Goal: Information Seeking & Learning: Learn about a topic

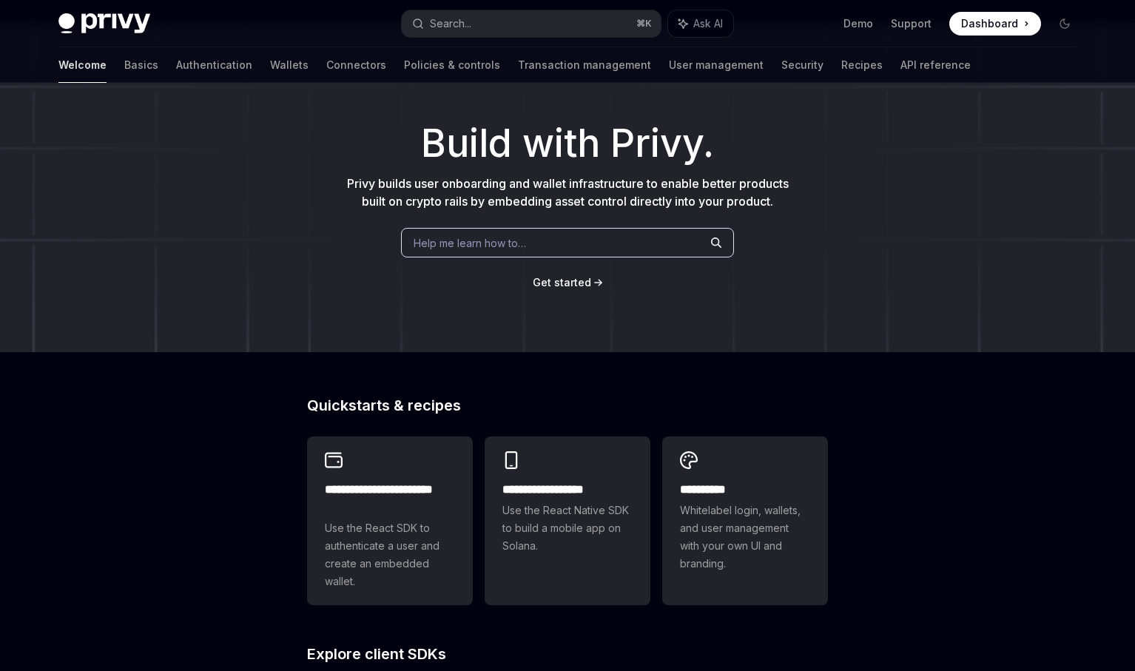
scroll to position [62, 0]
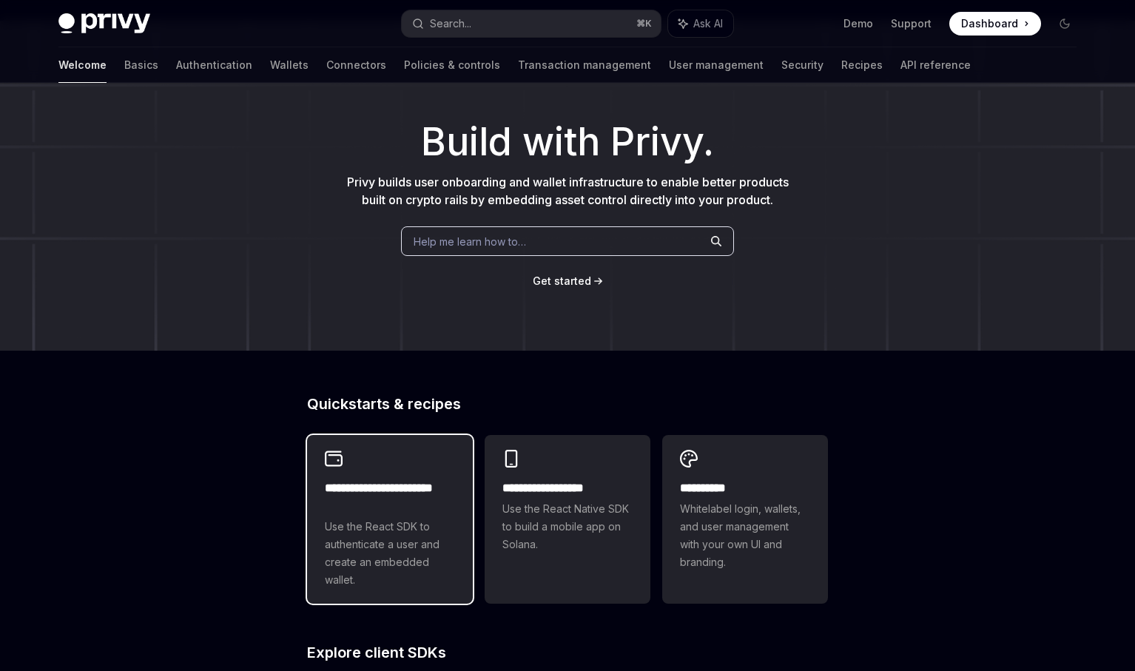
click at [362, 514] on h2 "**********" at bounding box center [390, 498] width 130 height 36
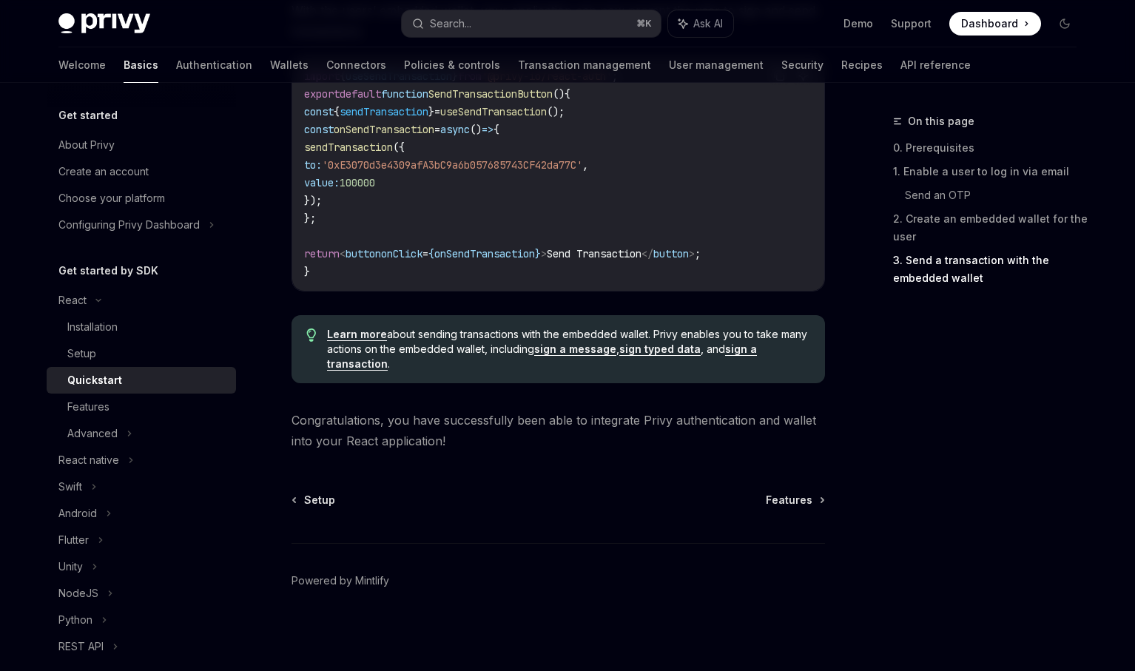
scroll to position [1445, 0]
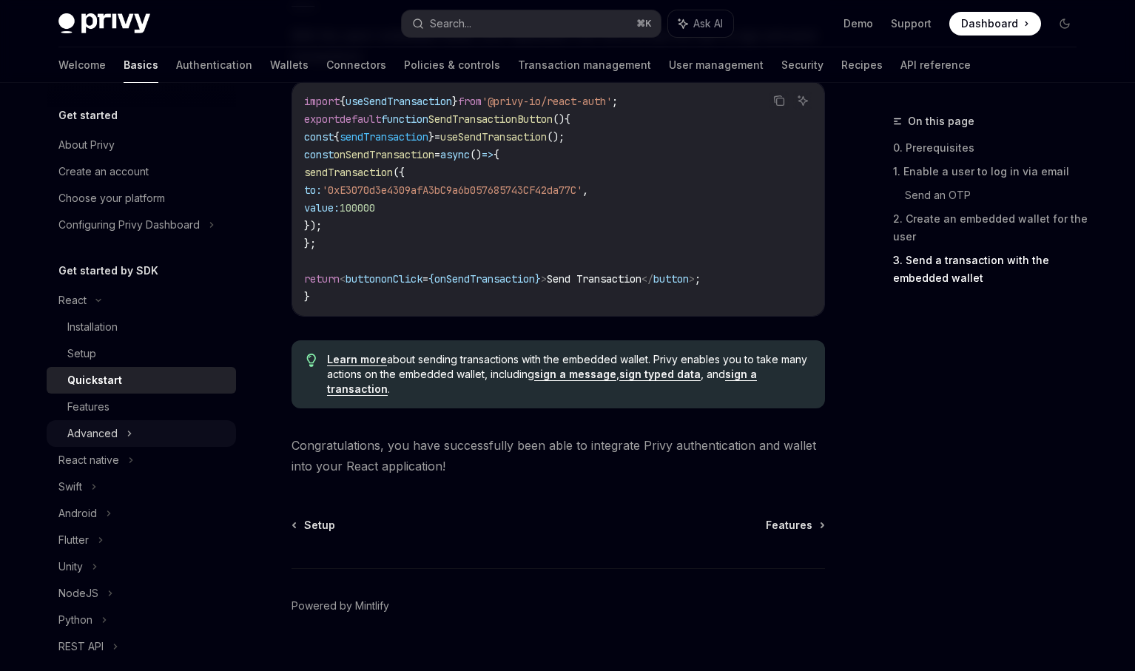
click at [188, 432] on div "Advanced" at bounding box center [141, 433] width 189 height 27
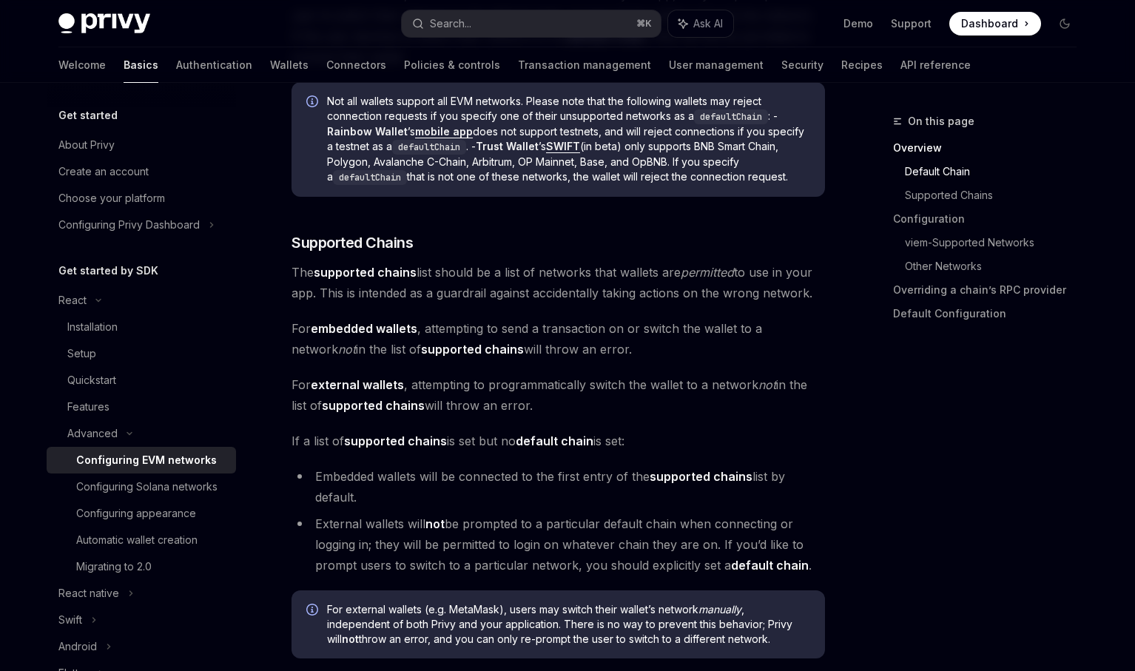
scroll to position [796, 0]
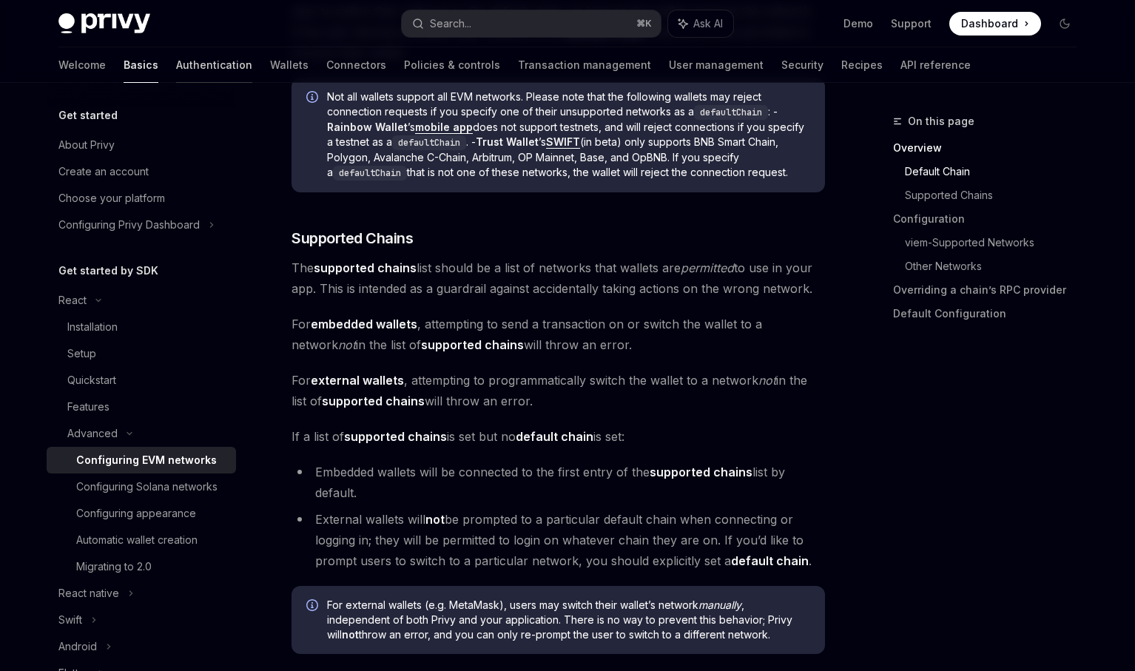
click at [178, 56] on link "Authentication" at bounding box center [214, 65] width 76 height 36
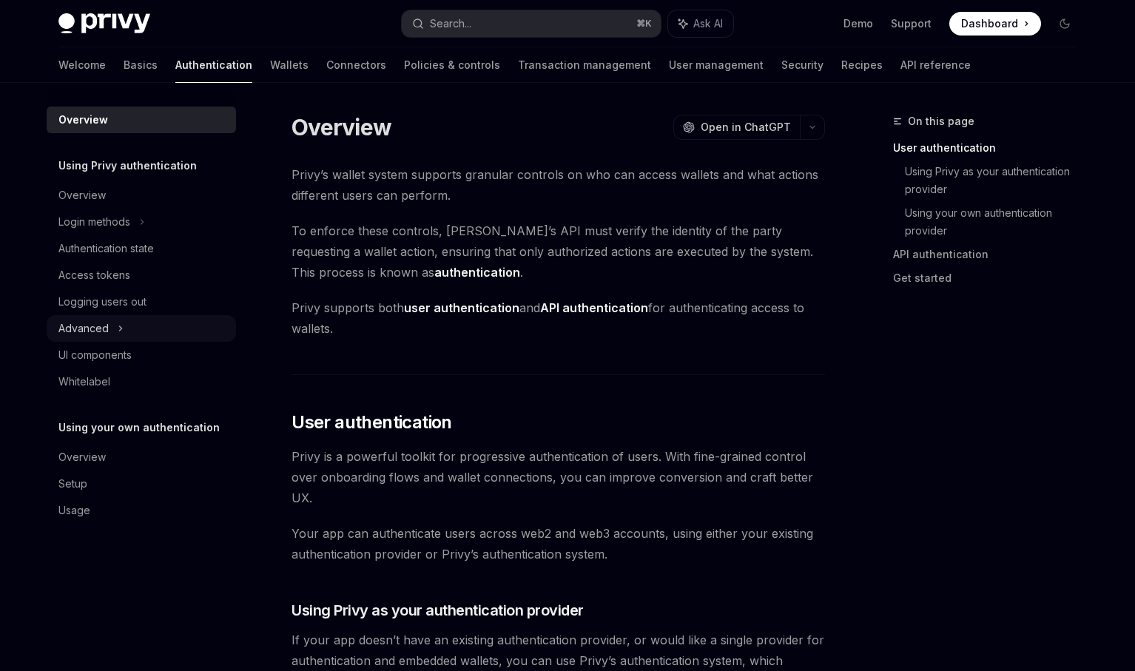
click at [162, 330] on div "Advanced" at bounding box center [141, 328] width 189 height 27
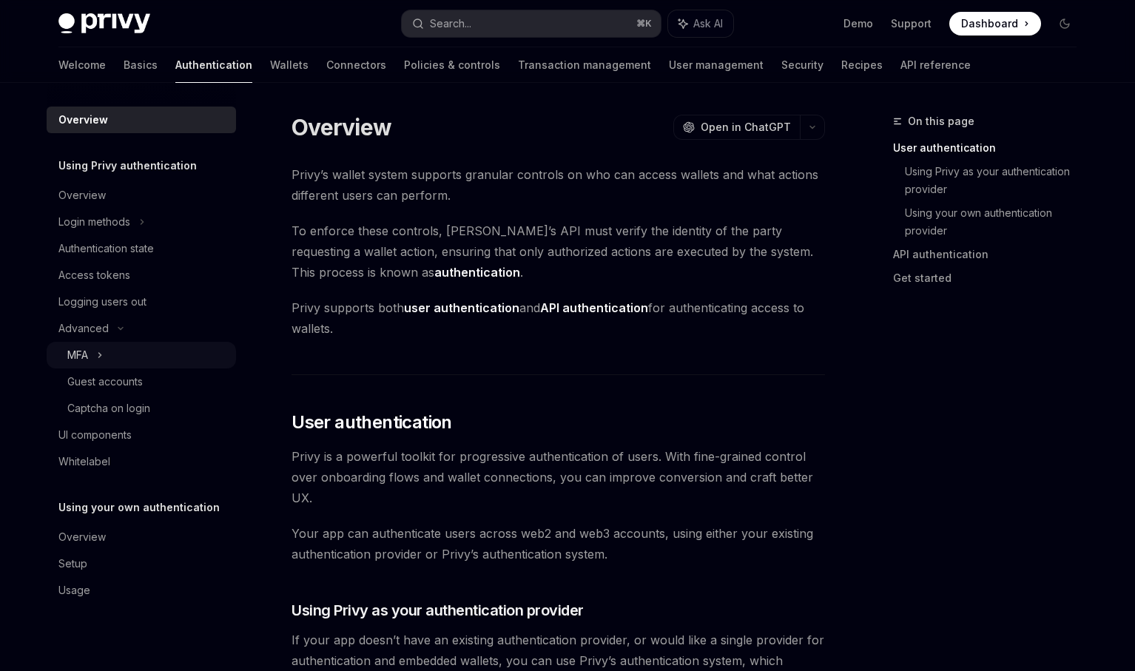
click at [161, 361] on div "MFA" at bounding box center [141, 355] width 189 height 27
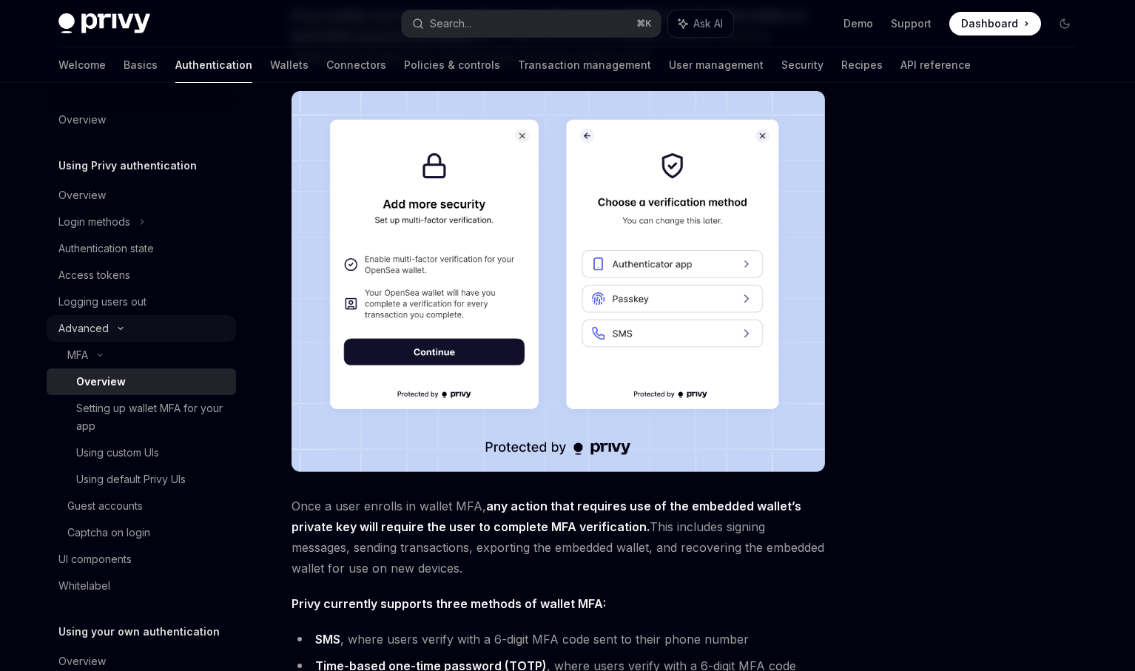
scroll to position [187, 0]
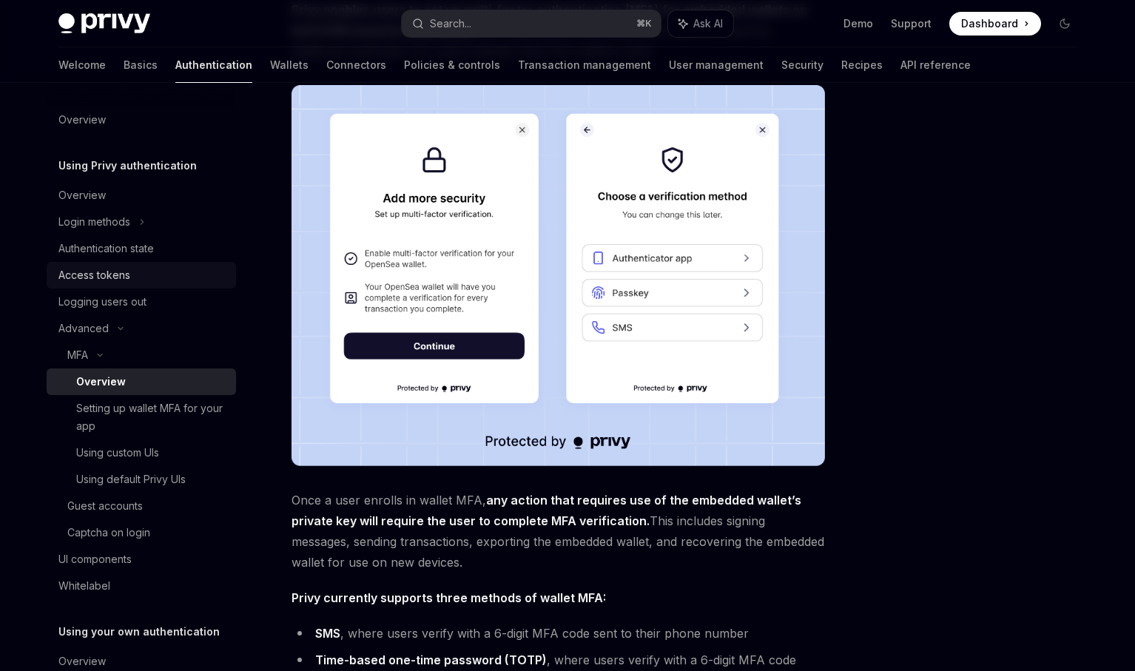
click at [162, 282] on div "Access tokens" at bounding box center [142, 275] width 169 height 18
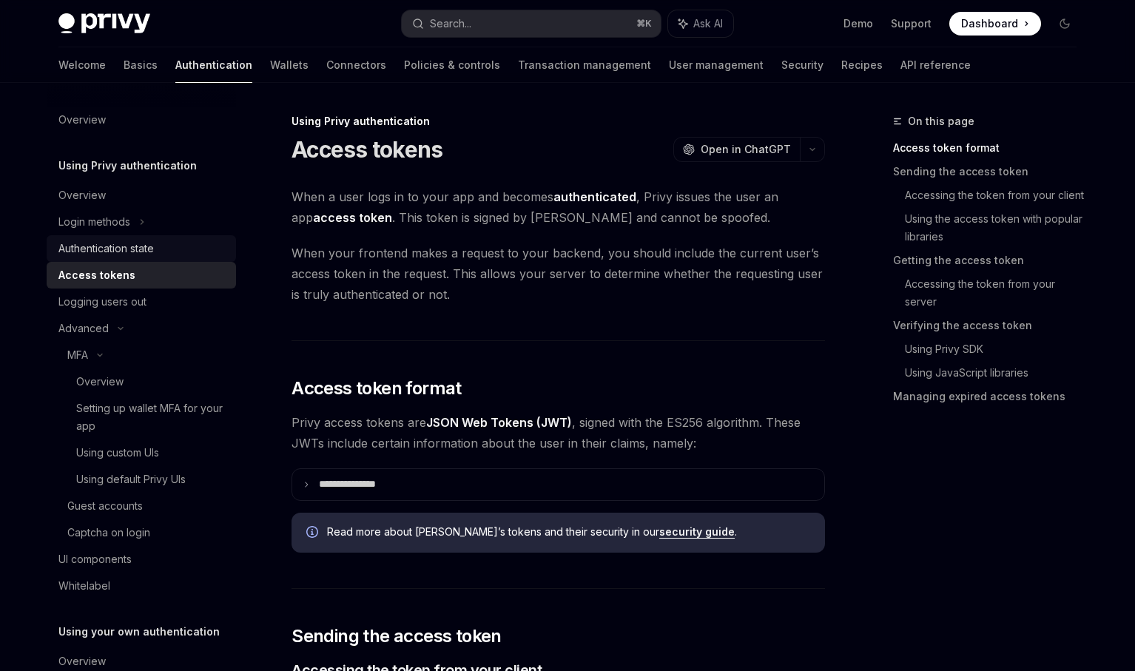
click at [161, 259] on link "Authentication state" at bounding box center [141, 248] width 189 height 27
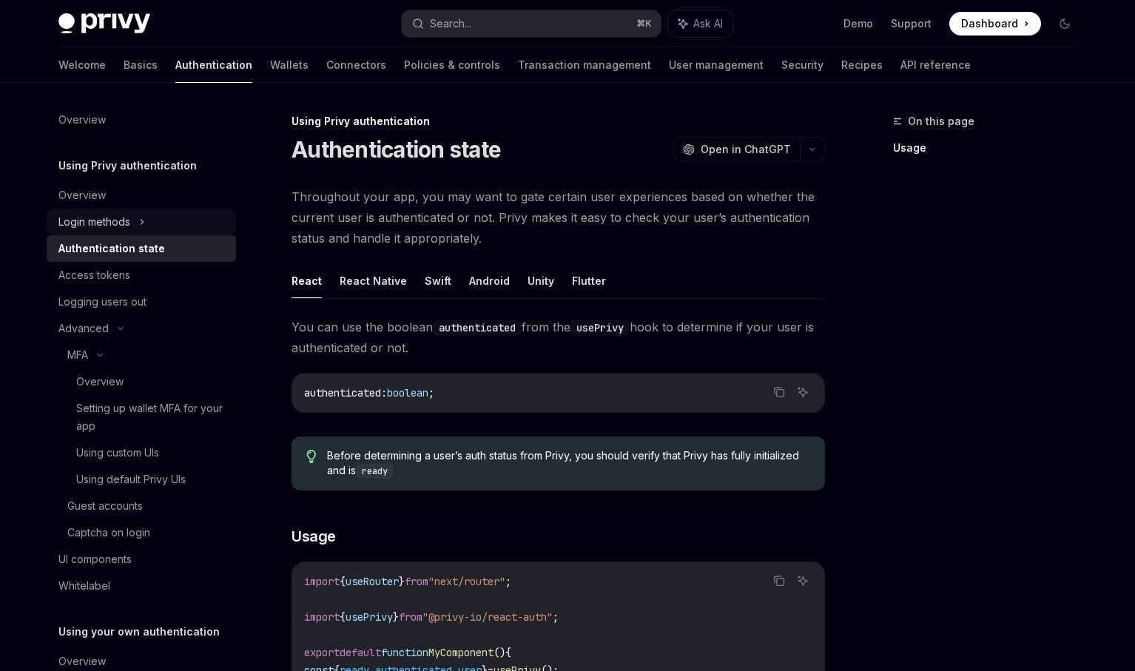
click at [154, 221] on div "Login methods" at bounding box center [141, 222] width 189 height 27
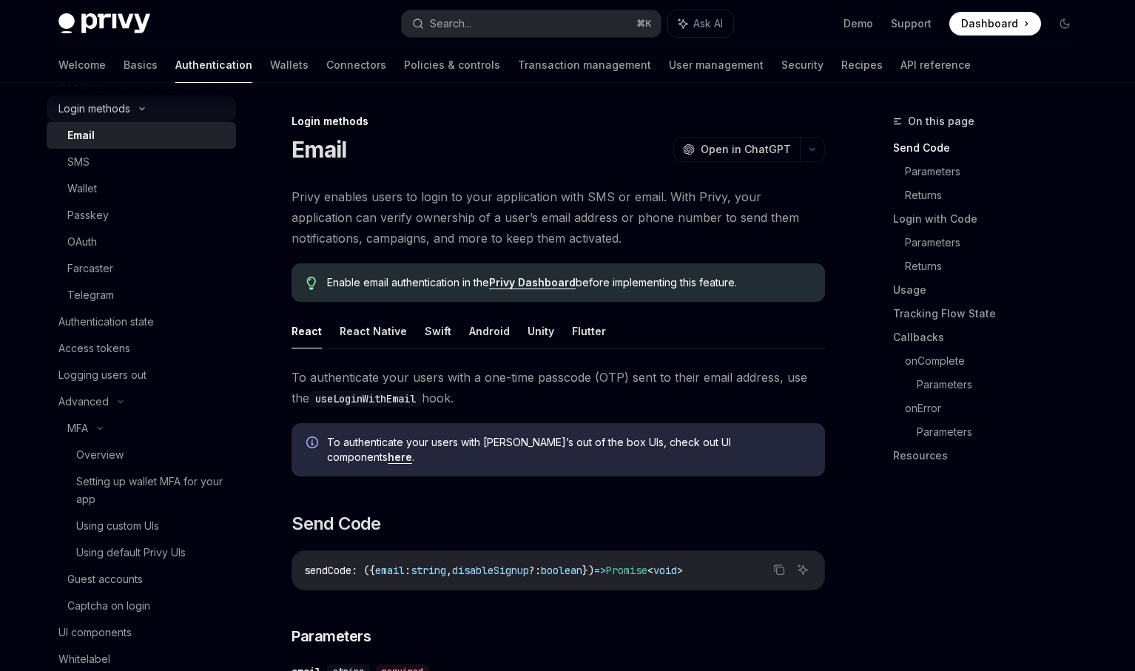
scroll to position [273, 0]
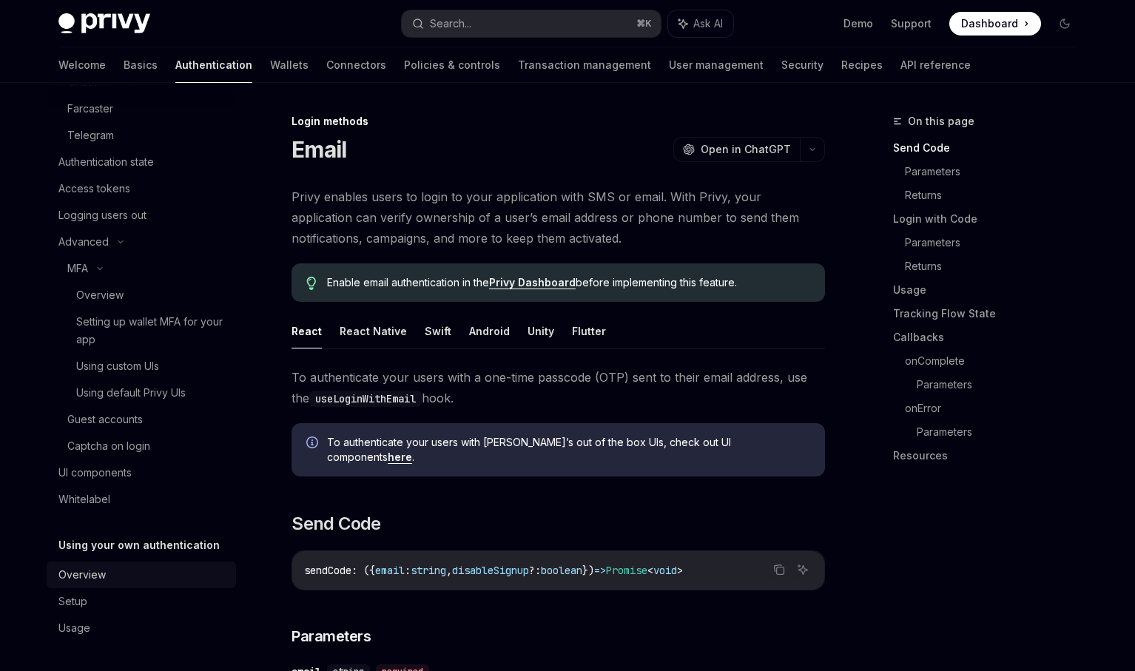
click at [139, 581] on div "Overview" at bounding box center [142, 575] width 169 height 18
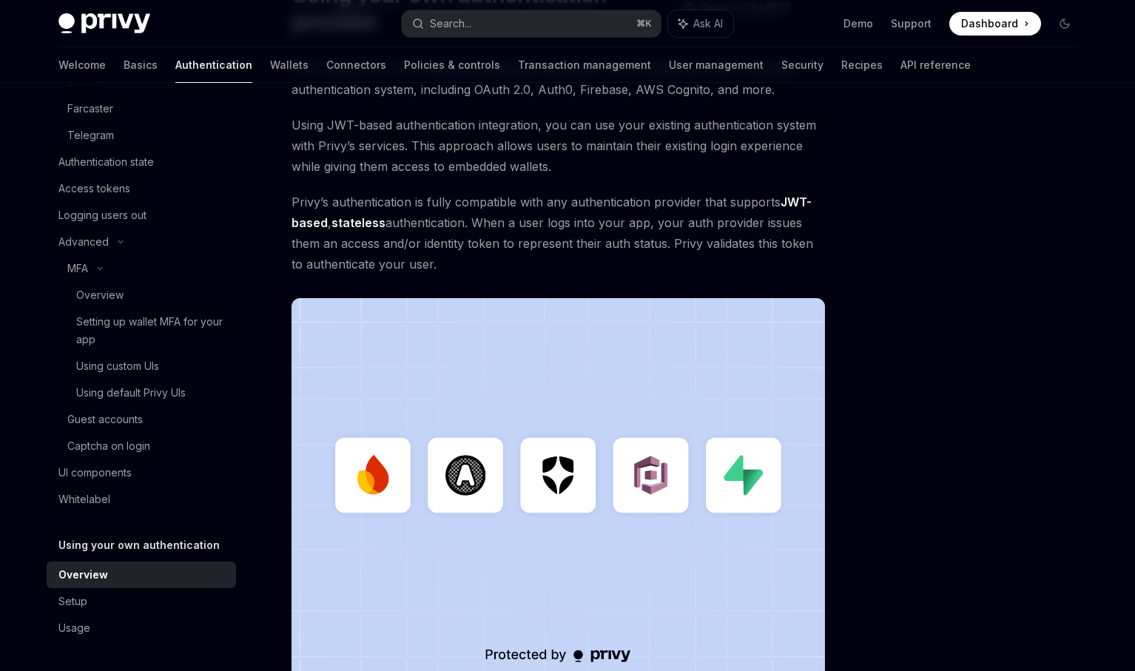
scroll to position [383, 0]
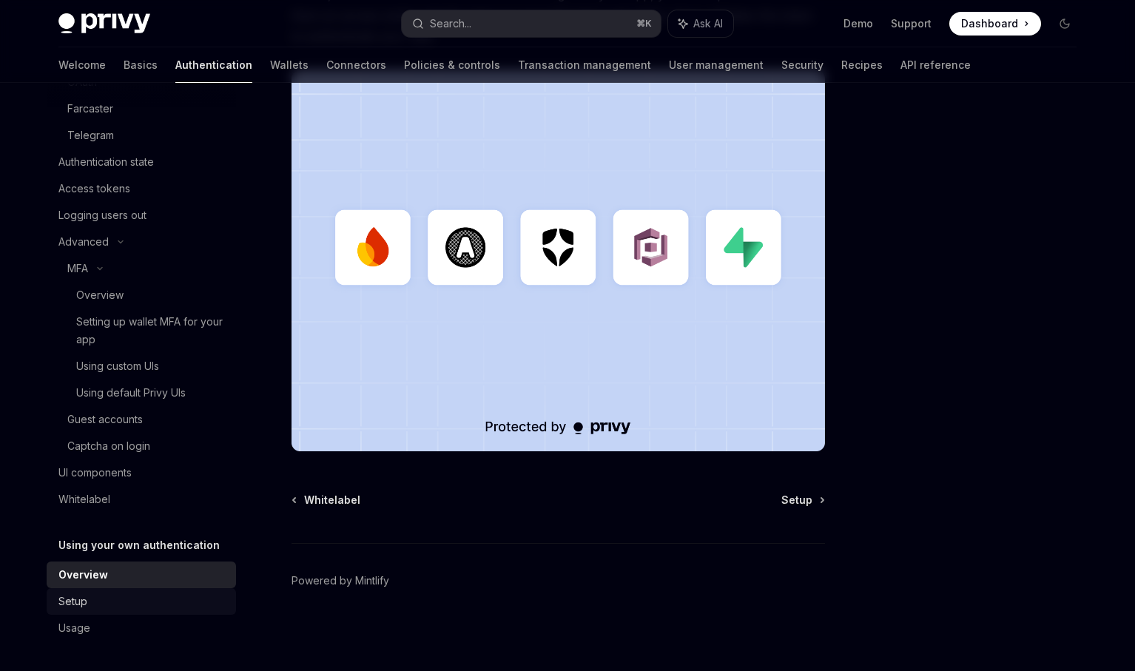
click at [135, 597] on div "Setup" at bounding box center [142, 602] width 169 height 18
type textarea "*"
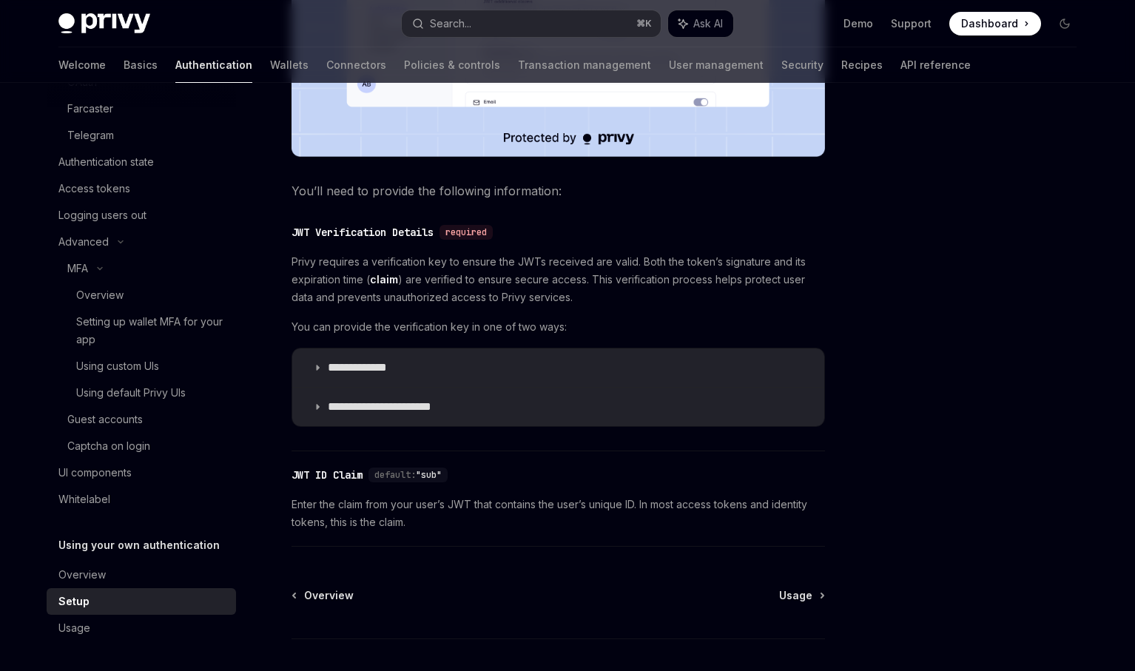
scroll to position [652, 0]
